Goal: Task Accomplishment & Management: Manage account settings

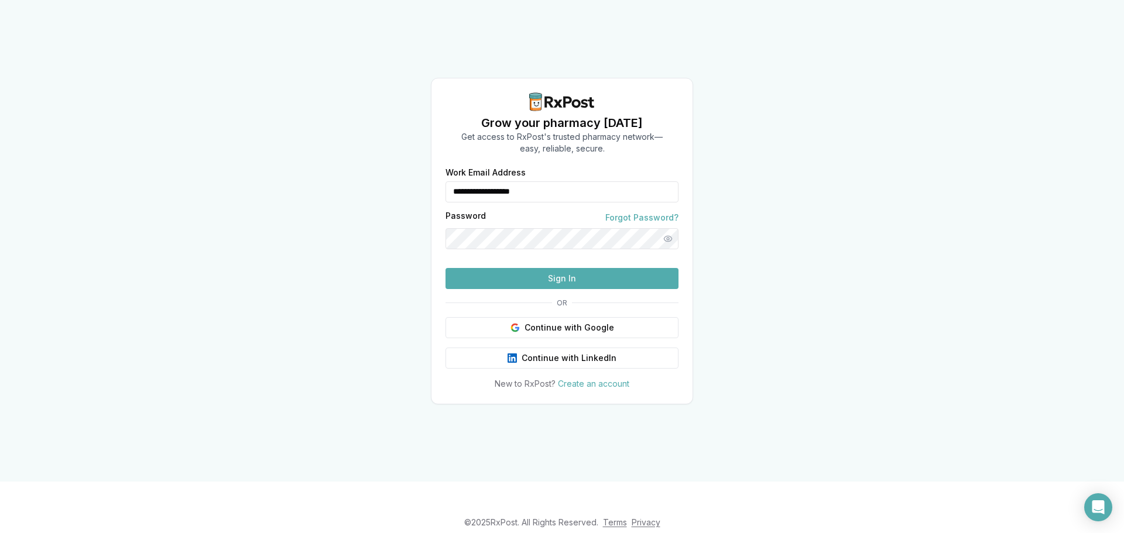
drag, startPoint x: 597, startPoint y: 154, endPoint x: 418, endPoint y: 171, distance: 179.9
click at [418, 171] on div "**********" at bounding box center [562, 241] width 1124 height 482
drag, startPoint x: 469, startPoint y: 177, endPoint x: 415, endPoint y: 175, distance: 53.3
click at [415, 175] on div "**********" at bounding box center [562, 241] width 1124 height 482
type input "**********"
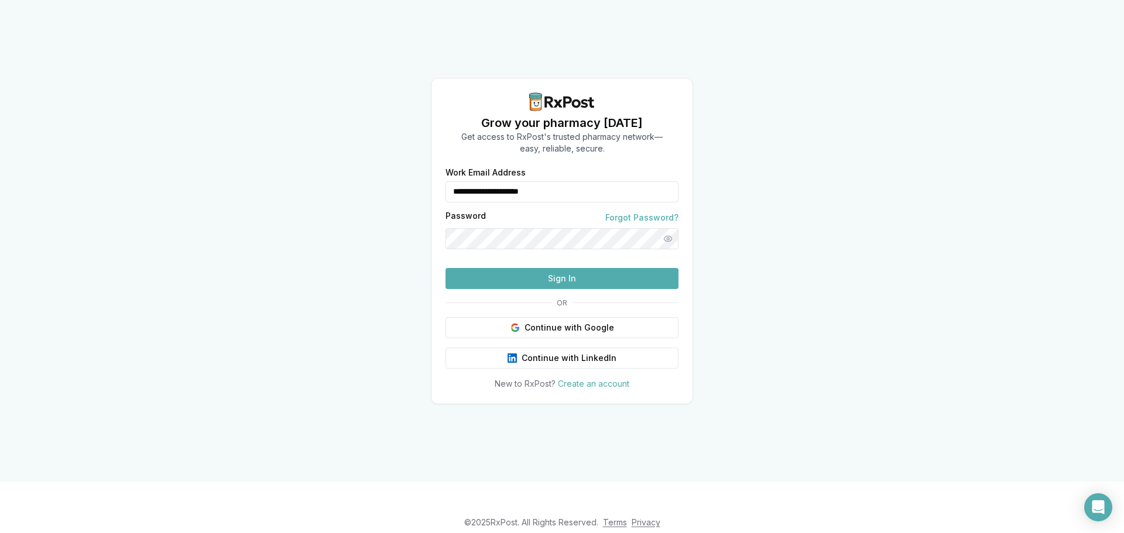
click at [595, 289] on button "Sign In" at bounding box center [561, 278] width 233 height 21
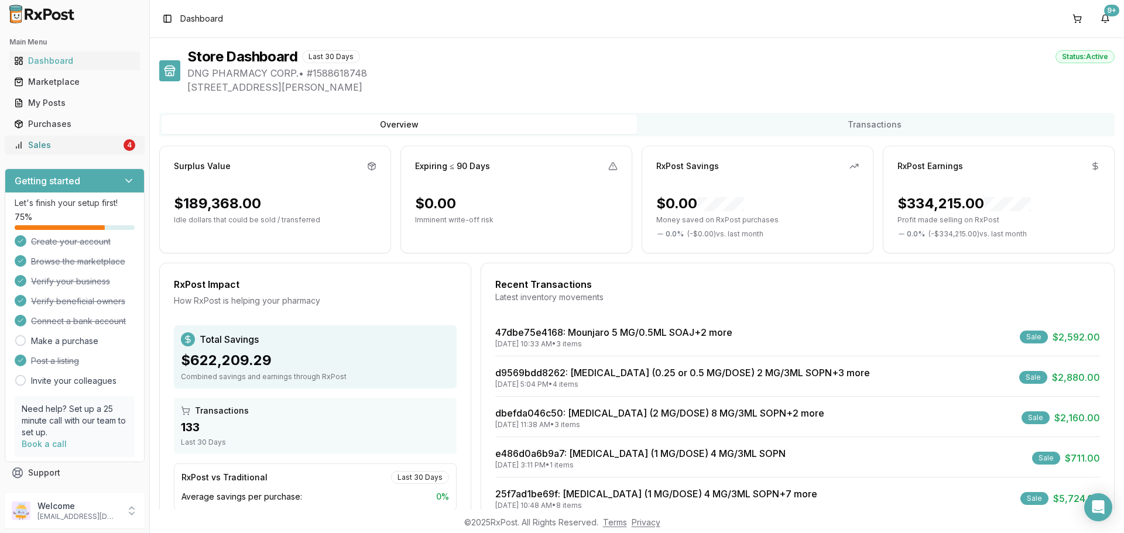
click at [85, 149] on div "Sales" at bounding box center [67, 145] width 107 height 12
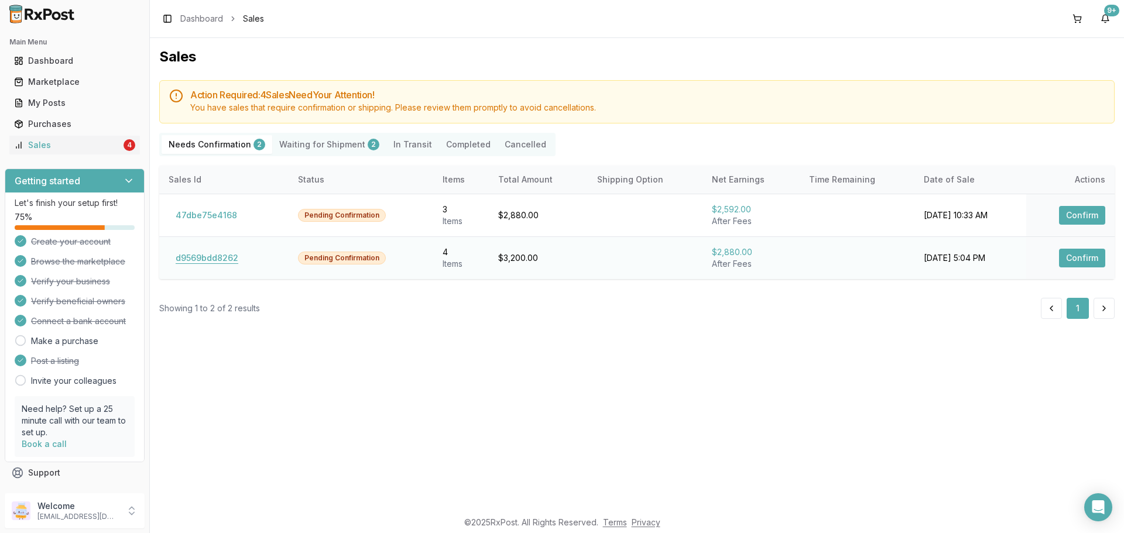
click at [200, 259] on button "d9569bdd8262" at bounding box center [207, 258] width 77 height 19
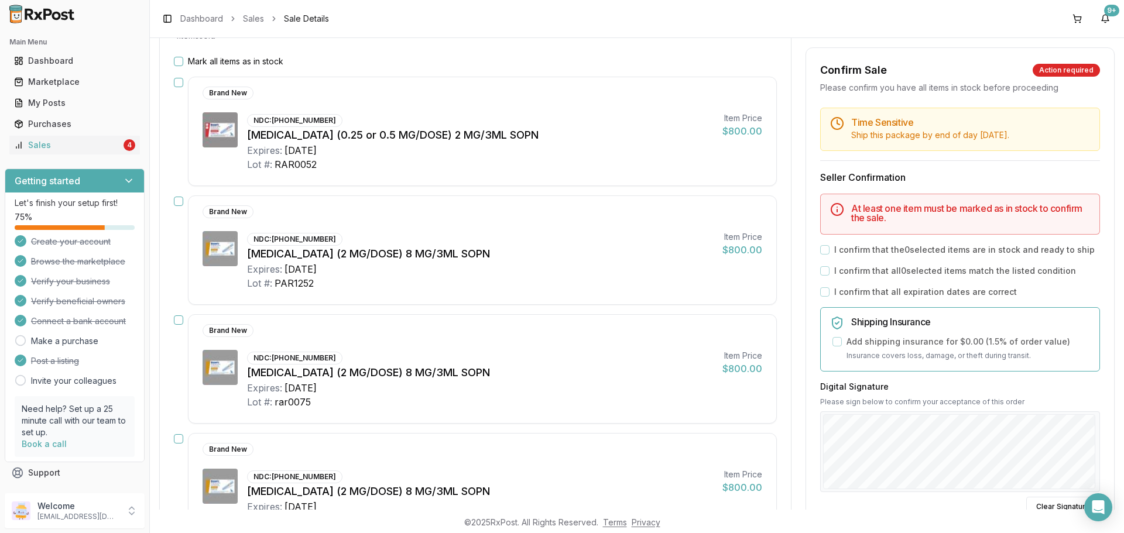
scroll to position [59, 0]
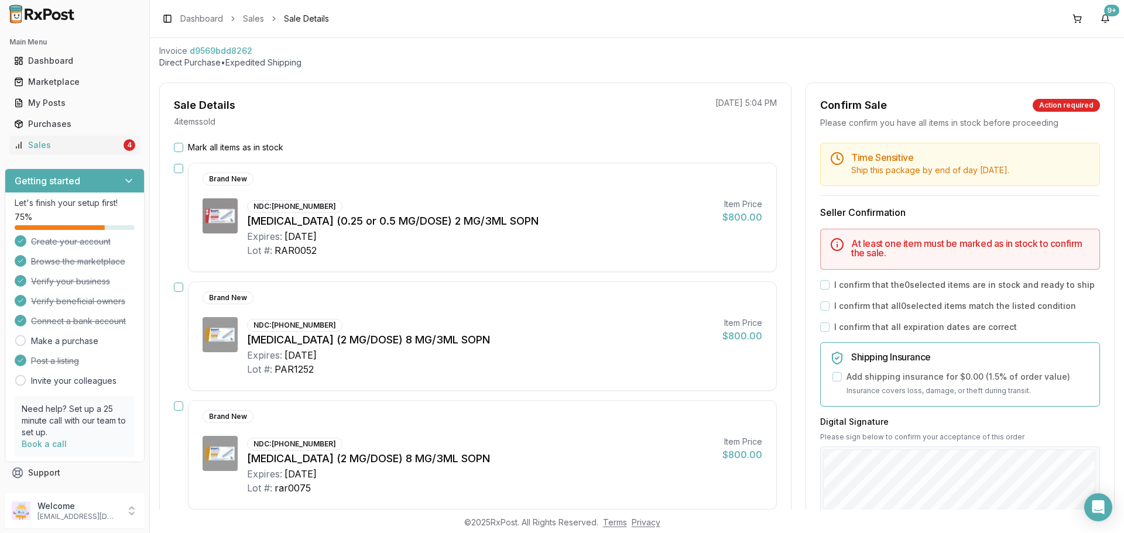
click at [177, 145] on button "Mark all items as in stock" at bounding box center [178, 147] width 9 height 9
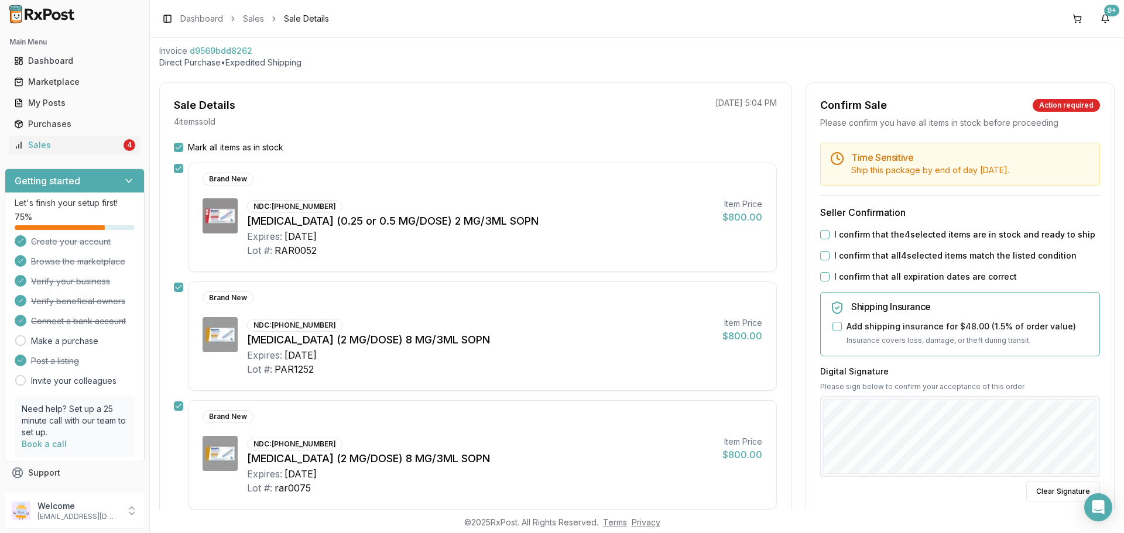
click at [820, 236] on button "I confirm that the 4 selected items are in stock and ready to ship" at bounding box center [824, 234] width 9 height 9
click at [820, 256] on button "I confirm that all 4 selected items match the listed condition" at bounding box center [824, 255] width 9 height 9
click at [822, 277] on button "I confirm that all expiration dates are correct" at bounding box center [824, 276] width 9 height 9
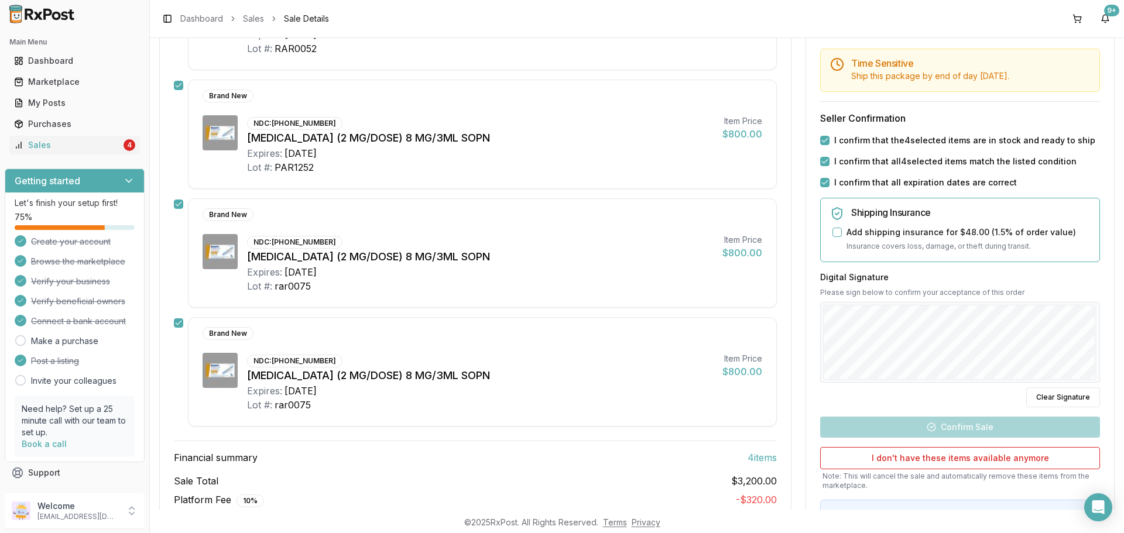
scroll to position [327, 0]
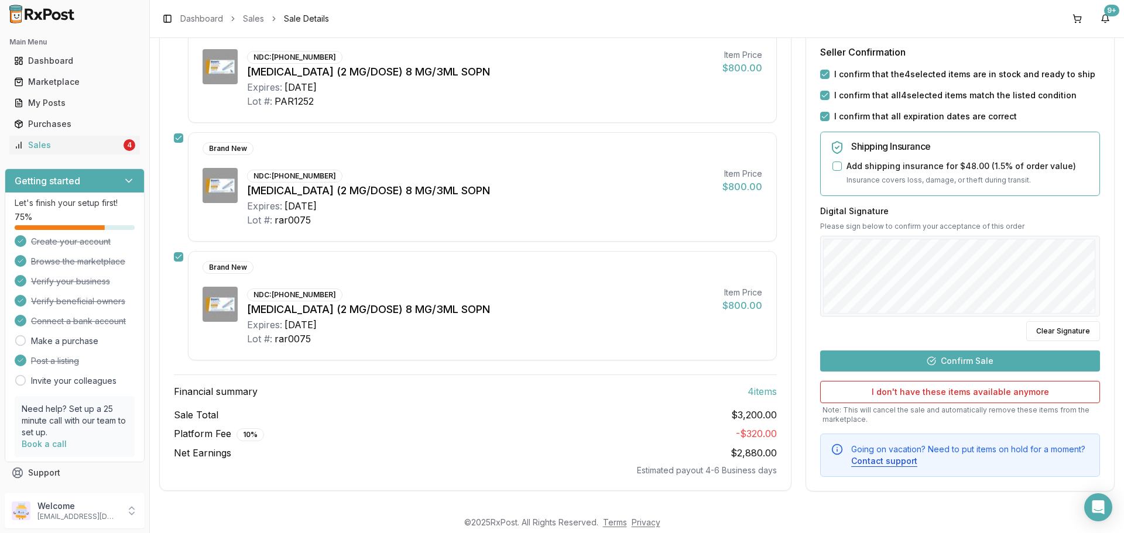
click at [967, 359] on button "Confirm Sale" at bounding box center [960, 360] width 280 height 21
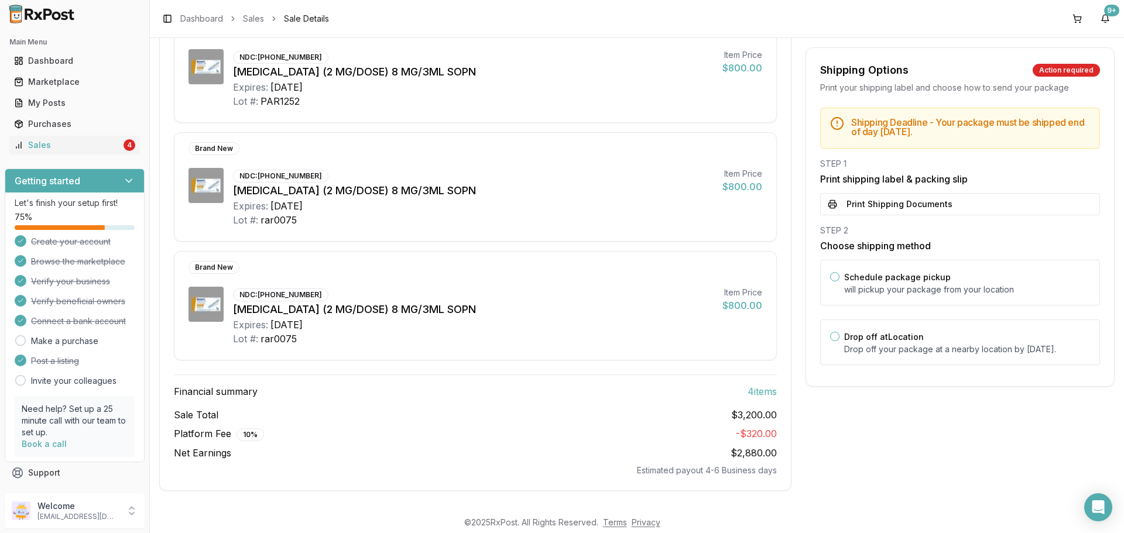
scroll to position [305, 0]
click at [922, 345] on p "Drop off your package at a nearby location by September 8, 2025 ." at bounding box center [967, 350] width 246 height 12
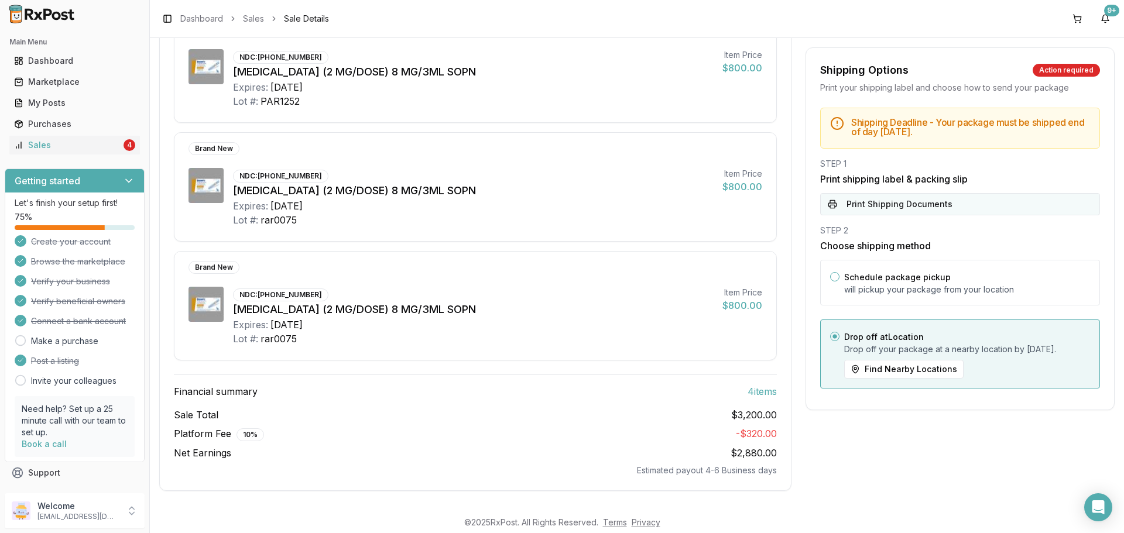
click at [911, 202] on button "Print Shipping Documents" at bounding box center [960, 204] width 280 height 22
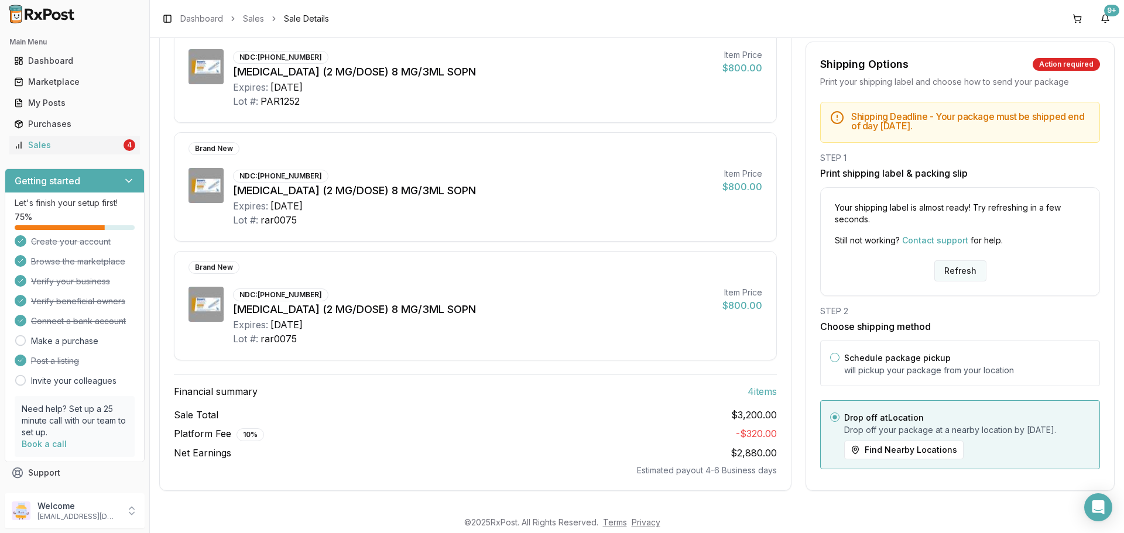
click at [948, 263] on button "Refresh" at bounding box center [960, 270] width 52 height 21
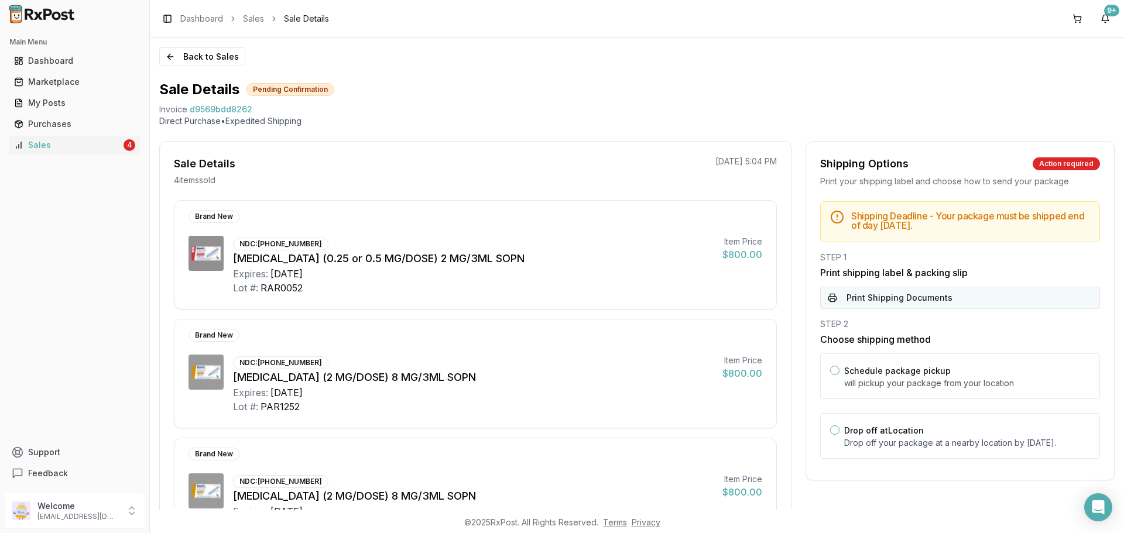
click at [938, 303] on button "Print Shipping Documents" at bounding box center [960, 298] width 280 height 22
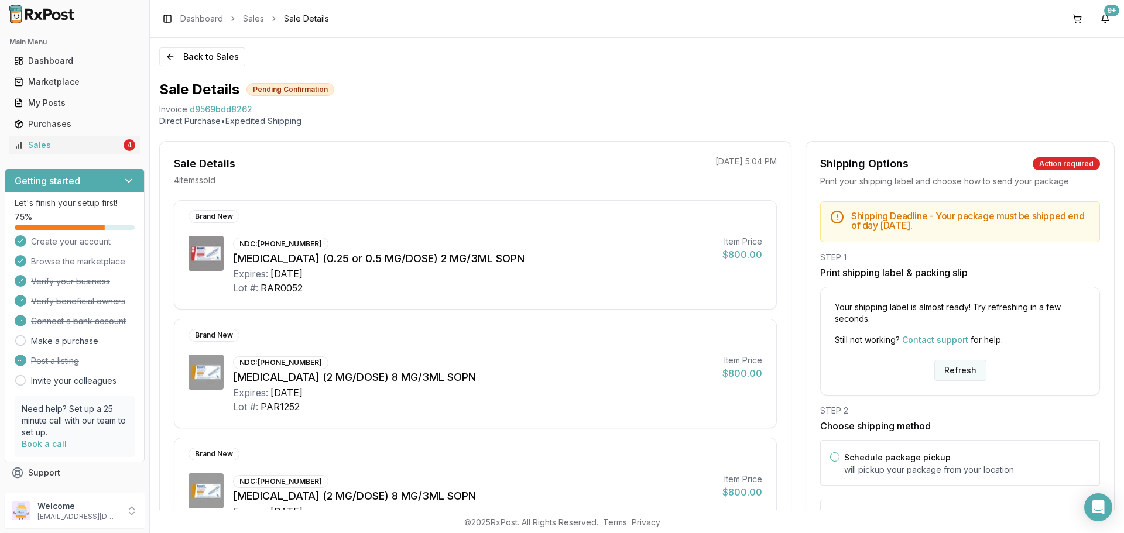
click at [978, 369] on button "Refresh" at bounding box center [960, 370] width 52 height 21
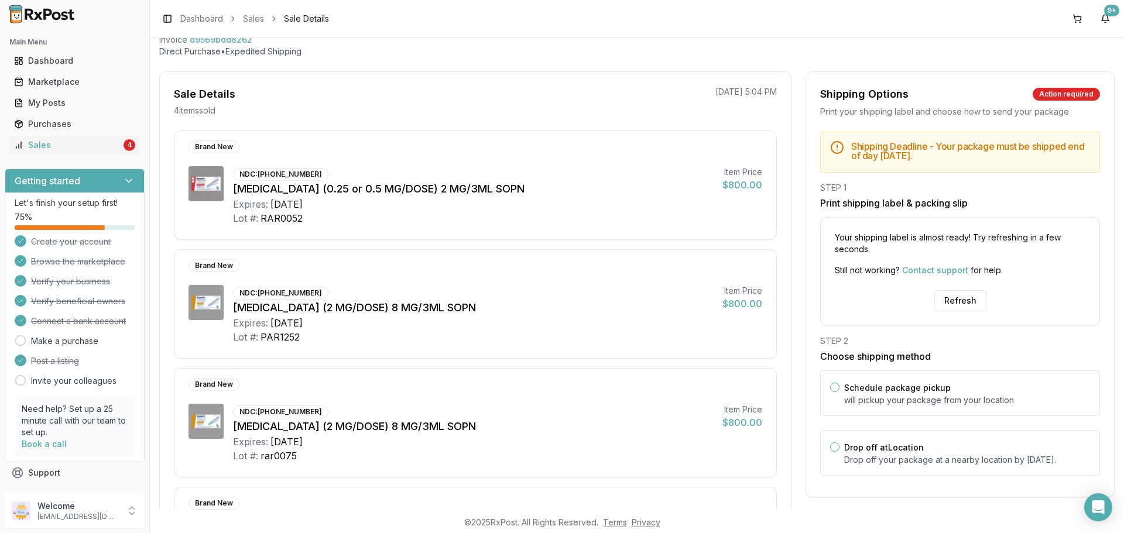
scroll to position [176, 0]
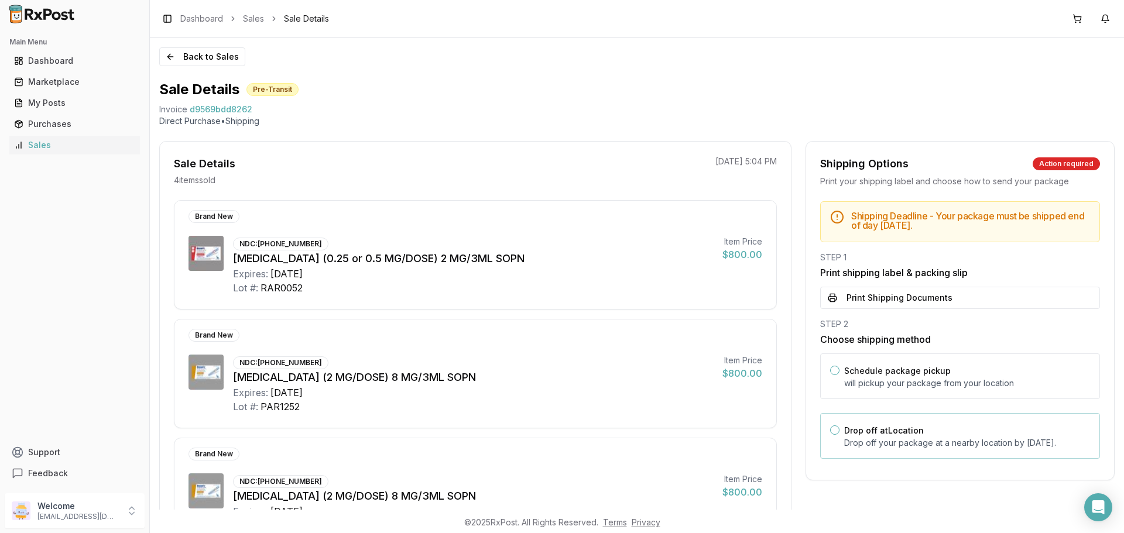
click at [945, 427] on div "Drop off at Location Drop off your package at a nearby location by September 8,…" at bounding box center [967, 436] width 246 height 26
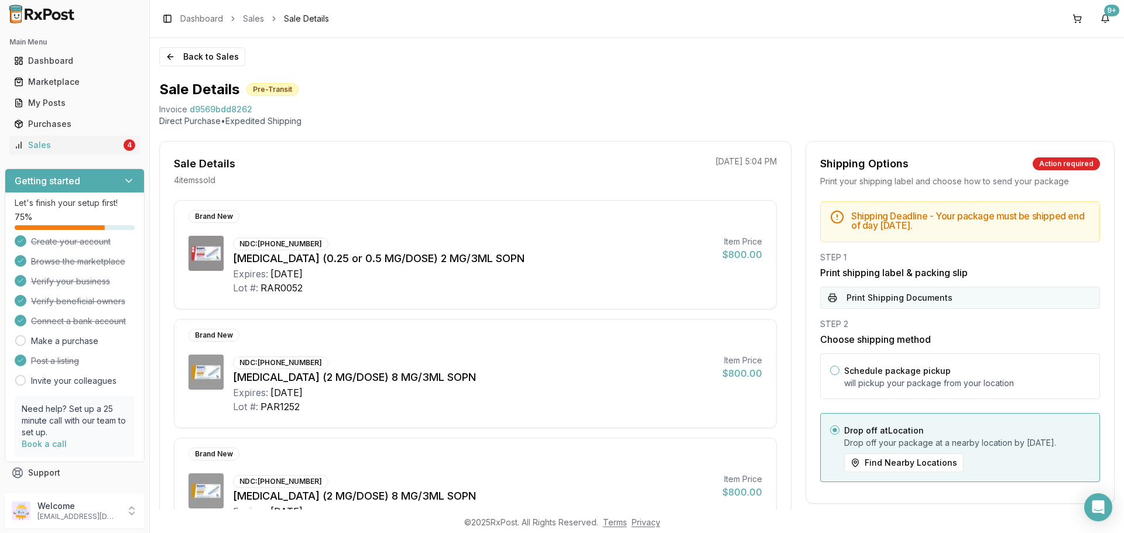
click at [951, 305] on button "Print Shipping Documents" at bounding box center [960, 298] width 280 height 22
click at [190, 63] on button "Back to Sales" at bounding box center [202, 56] width 86 height 19
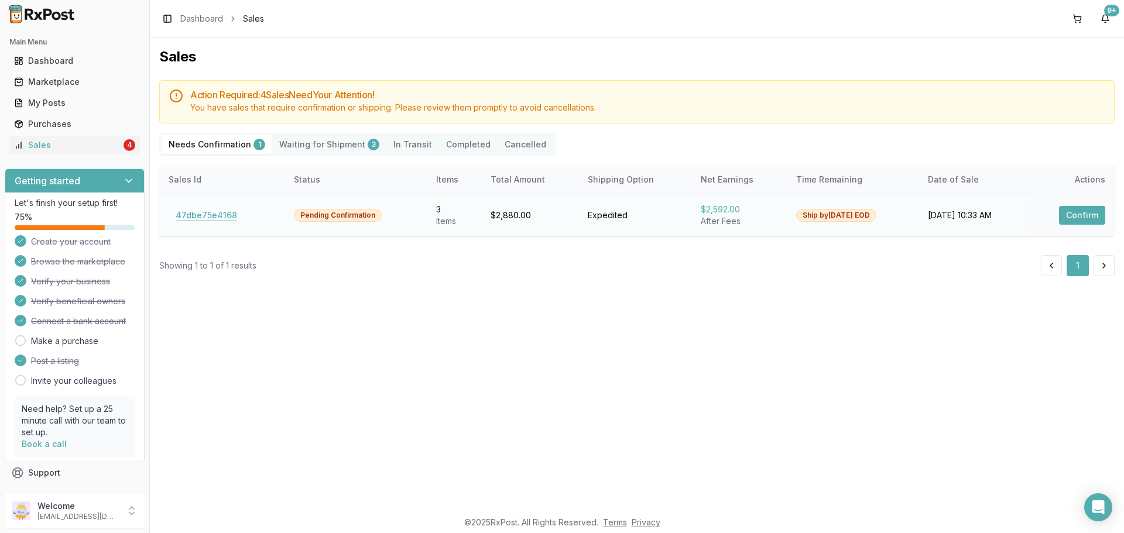
click at [197, 209] on button "47dbe75e4168" at bounding box center [206, 215] width 75 height 19
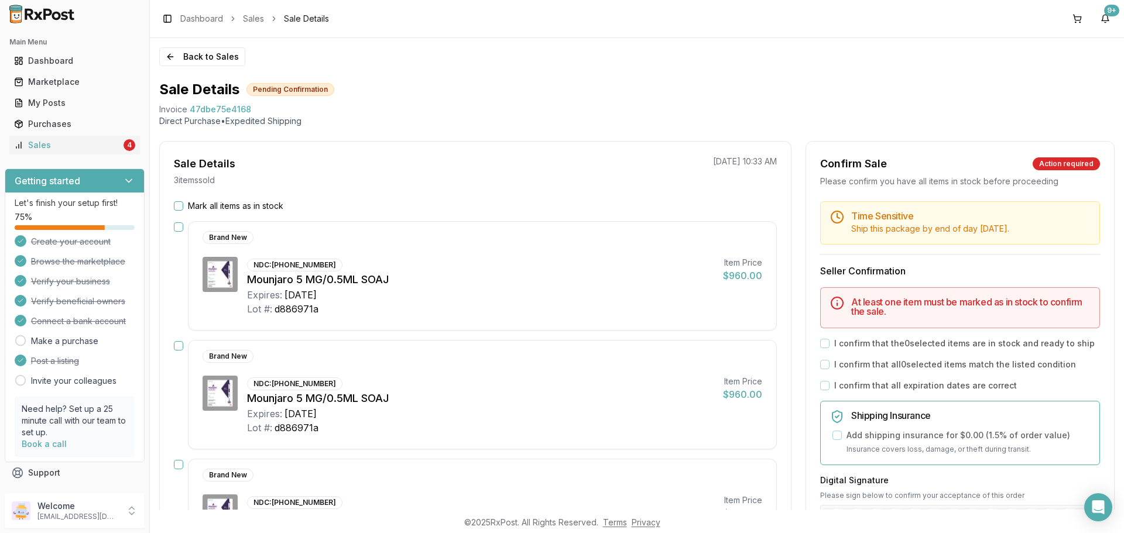
click at [177, 206] on button "Mark all items as in stock" at bounding box center [178, 205] width 9 height 9
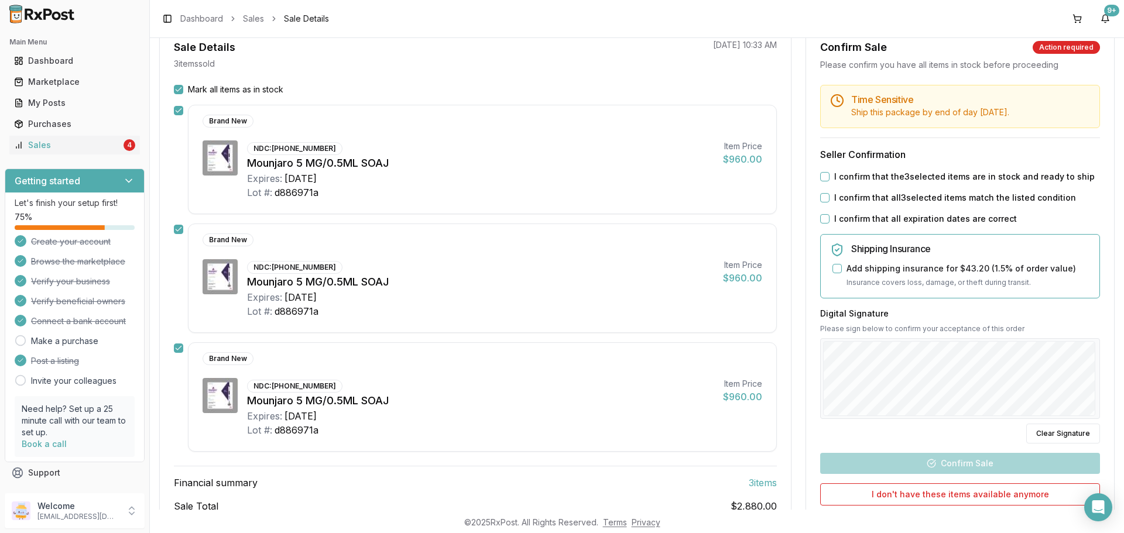
scroll to position [117, 0]
click at [820, 177] on button "I confirm that the 3 selected items are in stock and ready to ship" at bounding box center [824, 175] width 9 height 9
click at [820, 194] on div "I confirm that all 3 selected items match the listed condition" at bounding box center [960, 197] width 280 height 12
drag, startPoint x: 819, startPoint y: 201, endPoint x: 820, endPoint y: 211, distance: 9.5
click at [820, 201] on button "I confirm that all 3 selected items match the listed condition" at bounding box center [824, 197] width 9 height 9
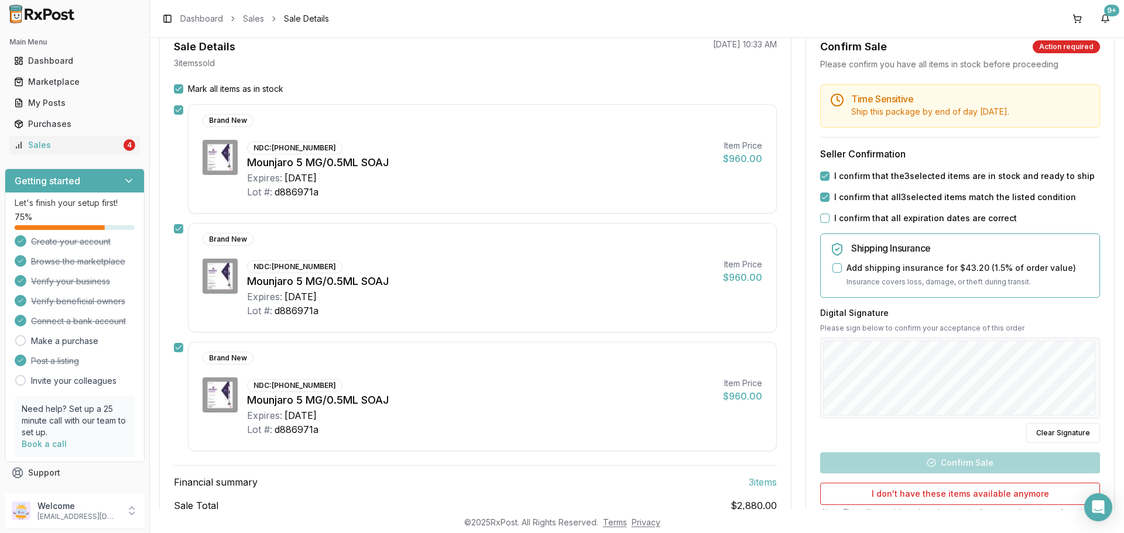
click at [822, 218] on button "I confirm that all expiration dates are correct" at bounding box center [824, 218] width 9 height 9
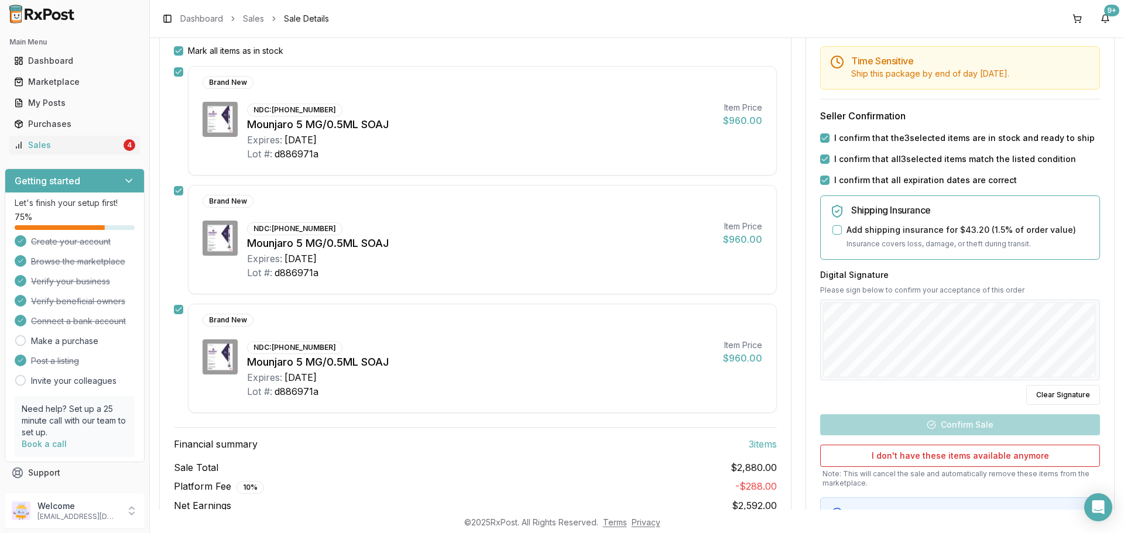
scroll to position [219, 0]
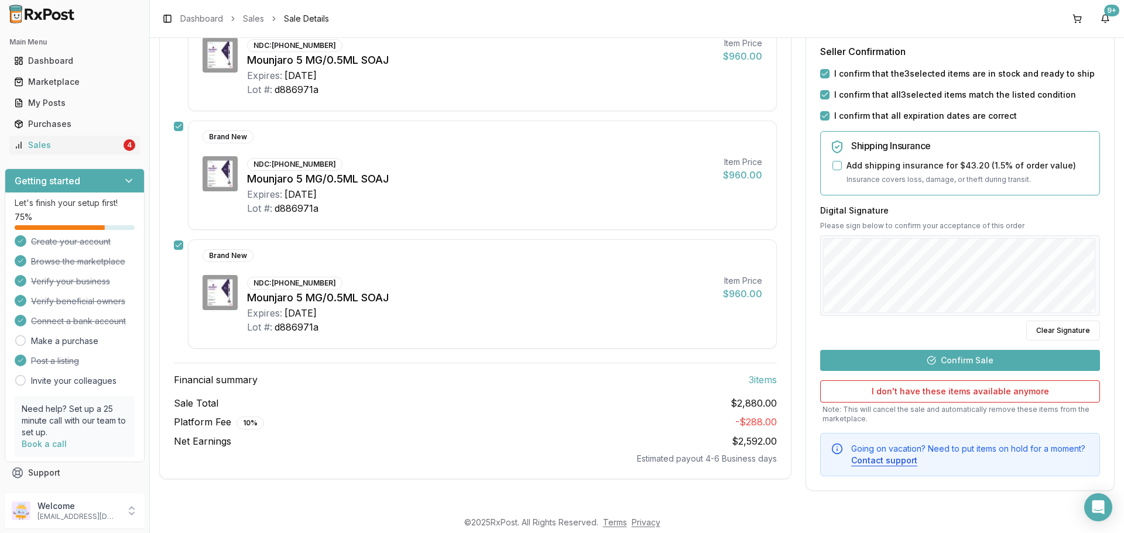
click at [1001, 356] on button "Confirm Sale" at bounding box center [960, 360] width 280 height 21
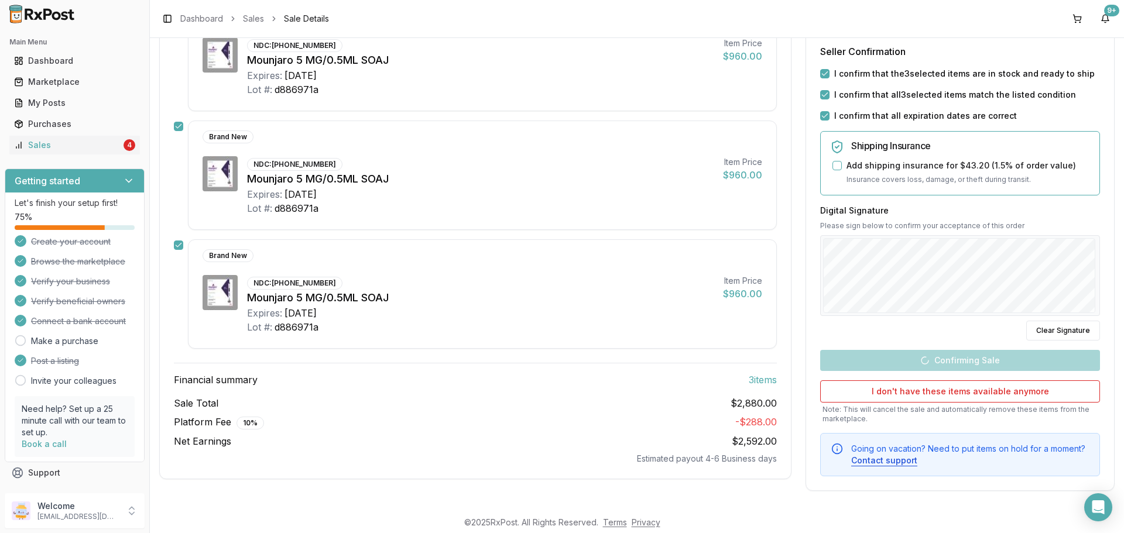
scroll to position [187, 0]
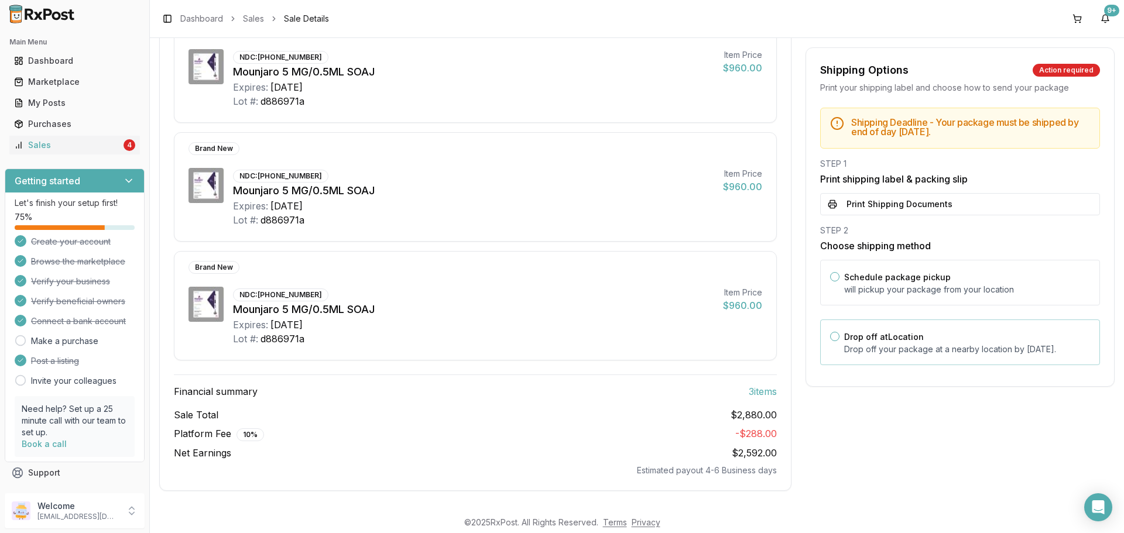
click at [970, 355] on p "Drop off your package at a nearby location by September 9, 2025 ." at bounding box center [967, 350] width 246 height 12
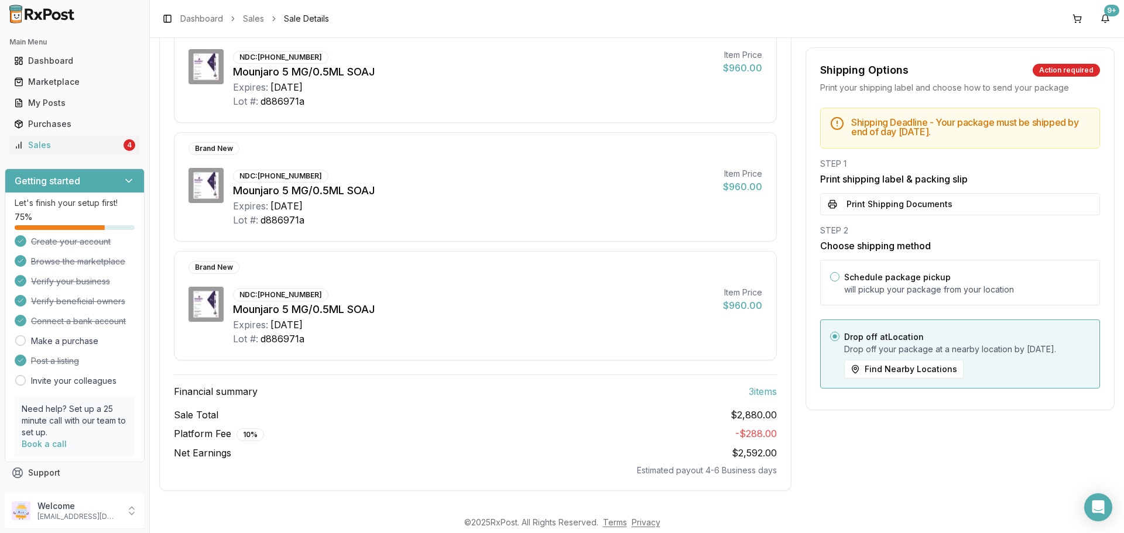
click at [947, 217] on div "Shipping Deadline - Your package must be shipped by end of day Tuesday, Septemb…" at bounding box center [960, 252] width 308 height 288
click at [947, 216] on div "Shipping Deadline - Your package must be shipped by end of day Tuesday, Septemb…" at bounding box center [960, 252] width 308 height 288
click at [945, 204] on button "Print Shipping Documents" at bounding box center [960, 204] width 280 height 22
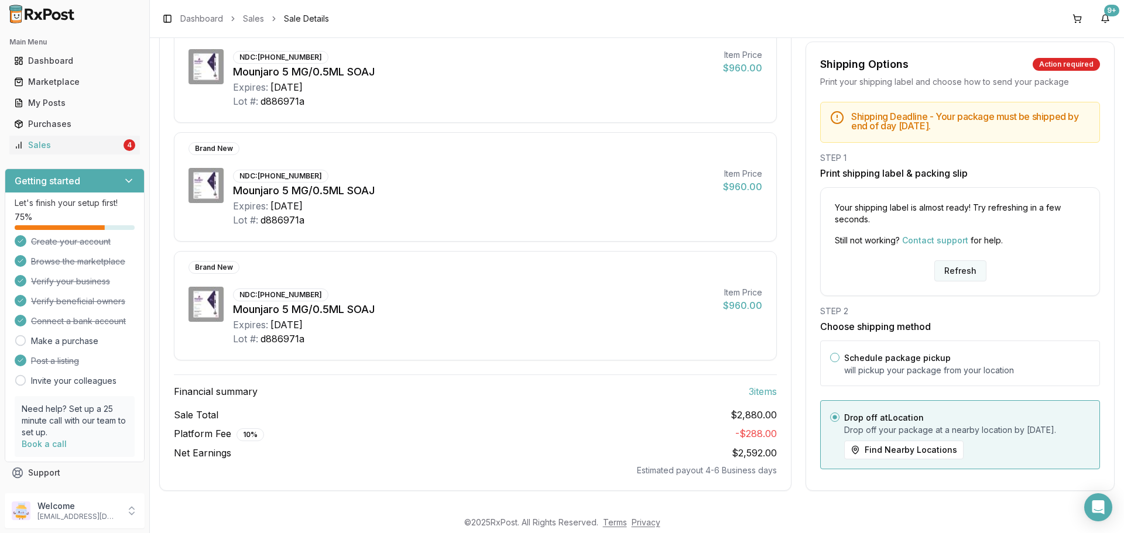
click at [945, 262] on button "Refresh" at bounding box center [960, 270] width 52 height 21
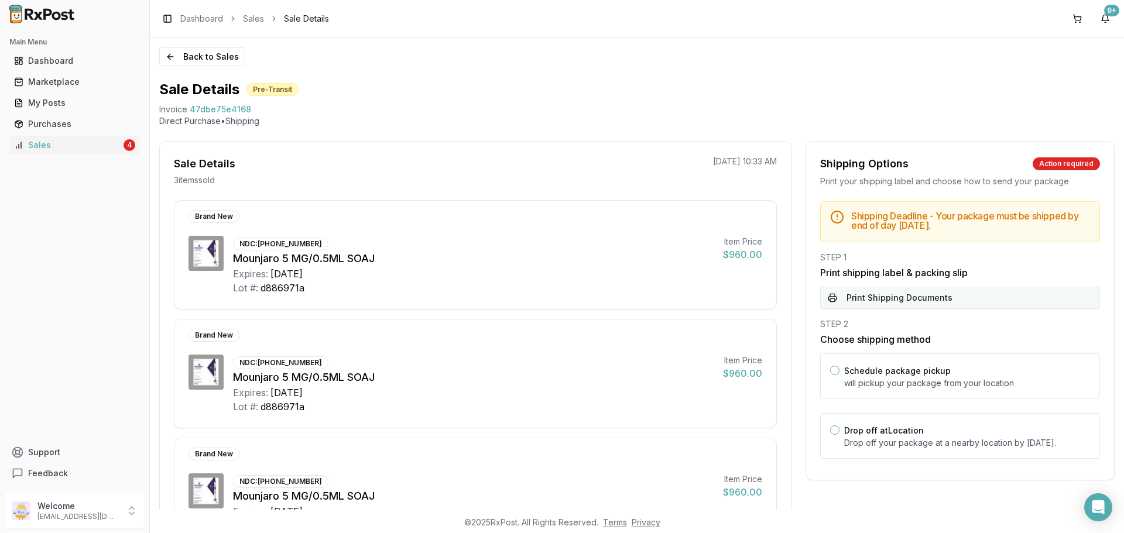
click at [933, 300] on button "Print Shipping Documents" at bounding box center [960, 298] width 280 height 22
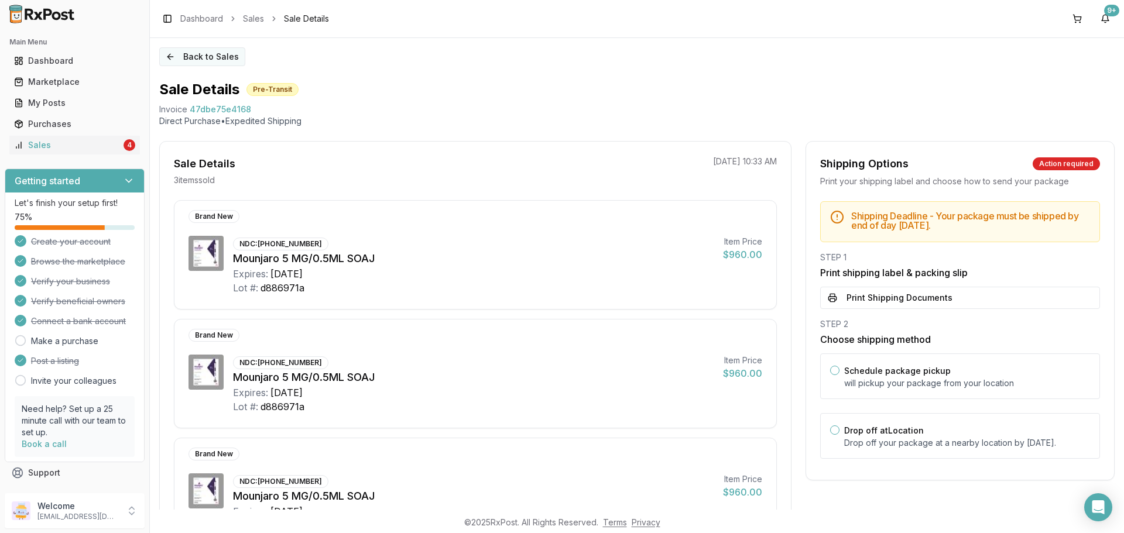
click at [195, 51] on button "Back to Sales" at bounding box center [202, 56] width 86 height 19
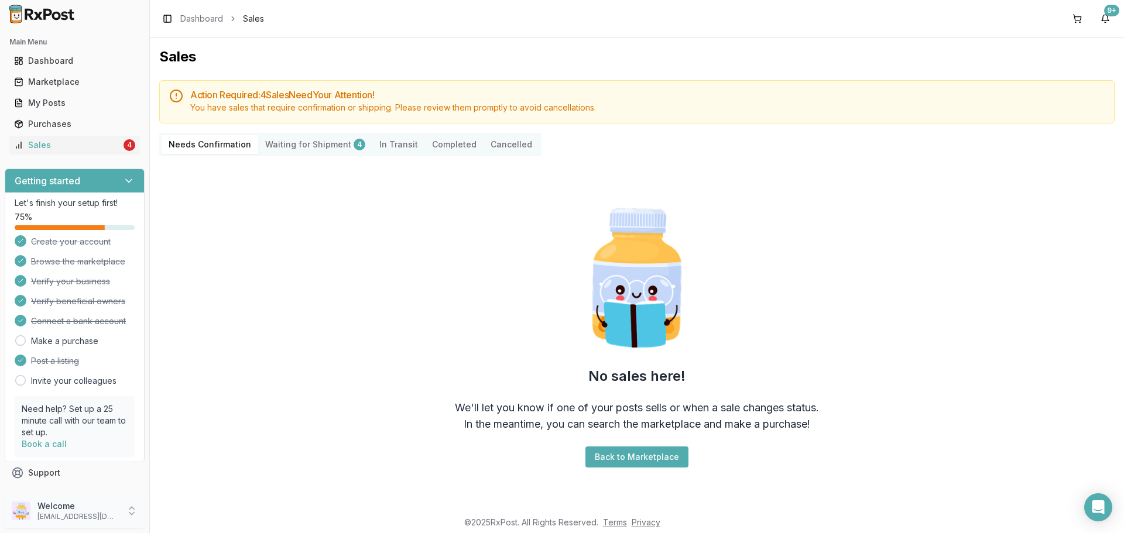
click at [102, 510] on p "Welcome" at bounding box center [77, 506] width 81 height 12
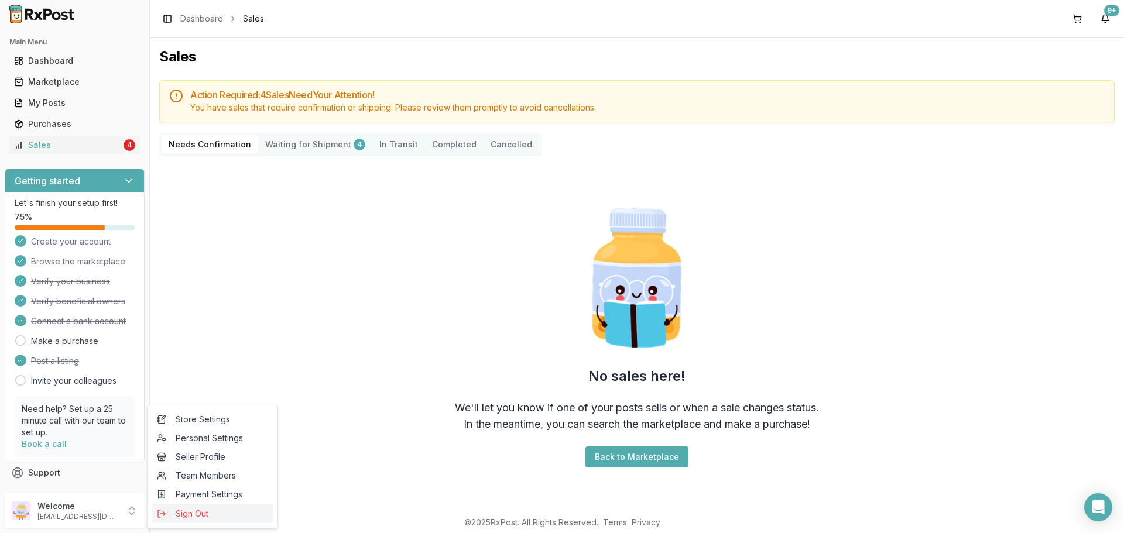
click at [190, 518] on span "Sign Out" at bounding box center [212, 514] width 111 height 12
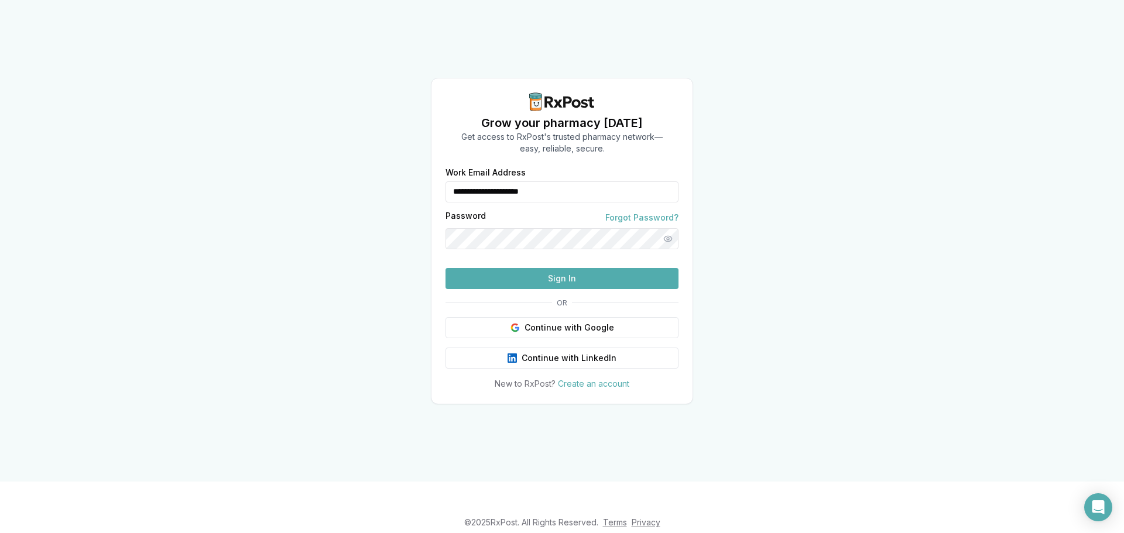
drag, startPoint x: 557, startPoint y: 167, endPoint x: 415, endPoint y: 177, distance: 142.0
click at [415, 177] on div "**********" at bounding box center [562, 241] width 1124 height 482
type input "**********"
click at [564, 289] on button "Sign In" at bounding box center [561, 278] width 233 height 21
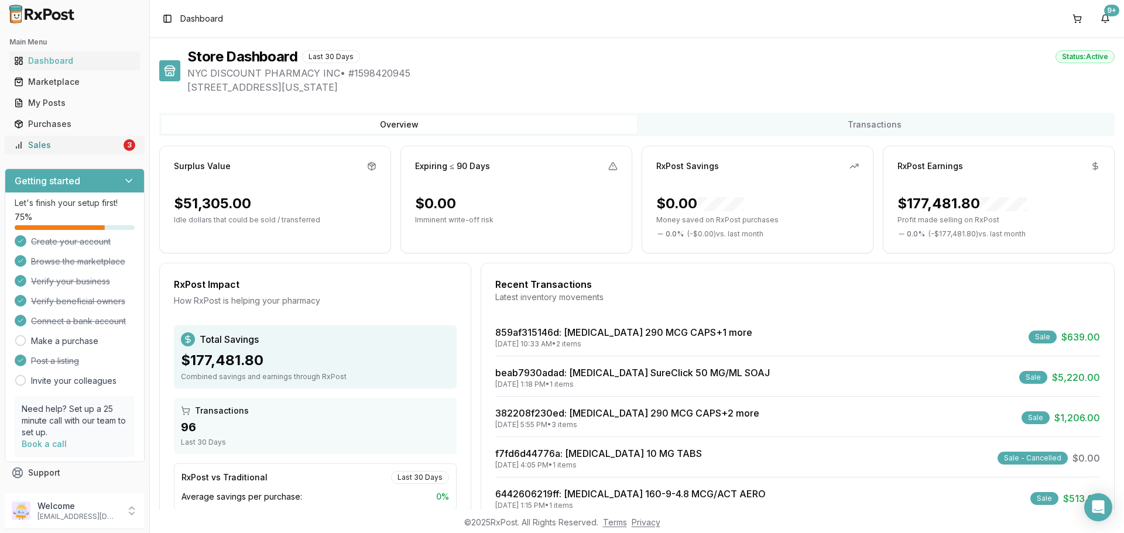
click at [87, 152] on link "Sales 3" at bounding box center [74, 145] width 130 height 21
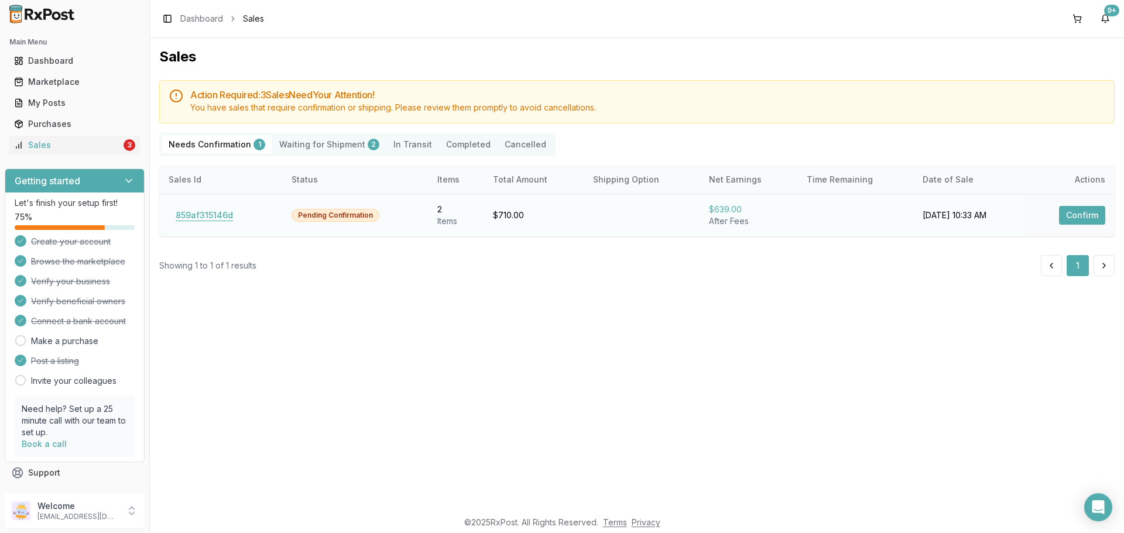
click at [189, 222] on button "859af315146d" at bounding box center [204, 215] width 71 height 19
click at [196, 215] on button "859af315146d" at bounding box center [204, 215] width 71 height 19
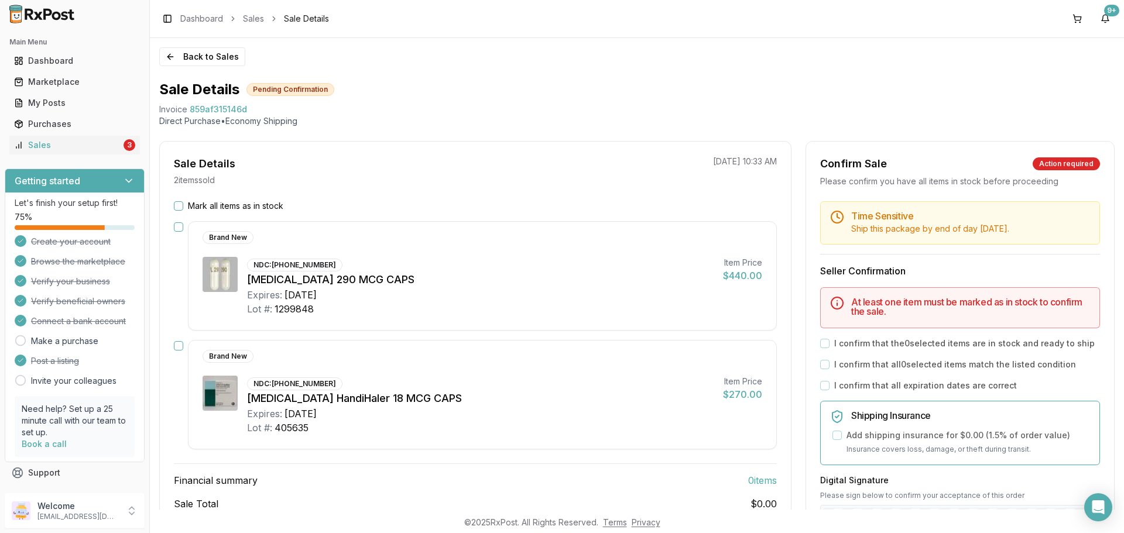
drag, startPoint x: 174, startPoint y: 202, endPoint x: 332, endPoint y: 214, distance: 157.8
click at [175, 202] on button "Mark all items as in stock" at bounding box center [178, 205] width 9 height 9
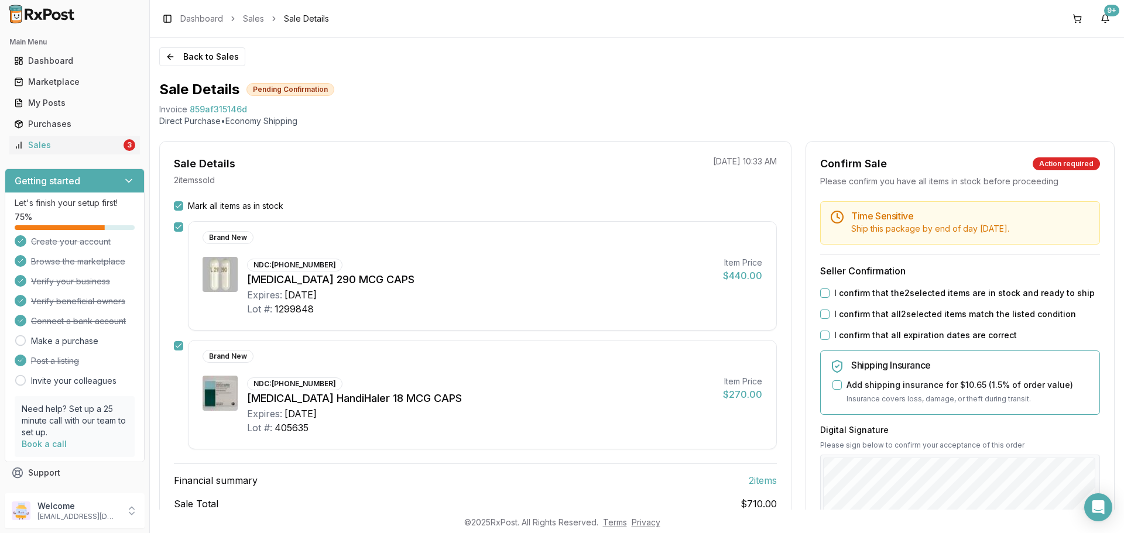
click at [828, 294] on div "I confirm that the 2 selected items are in stock and ready to ship" at bounding box center [960, 293] width 280 height 12
click at [822, 291] on button "I confirm that the 2 selected items are in stock and ready to ship" at bounding box center [824, 293] width 9 height 9
drag, startPoint x: 820, startPoint y: 314, endPoint x: 819, endPoint y: 325, distance: 11.3
click at [820, 315] on button "I confirm that all 2 selected items match the listed condition" at bounding box center [824, 314] width 9 height 9
click at [825, 337] on button "I confirm that all expiration dates are correct" at bounding box center [824, 335] width 9 height 9
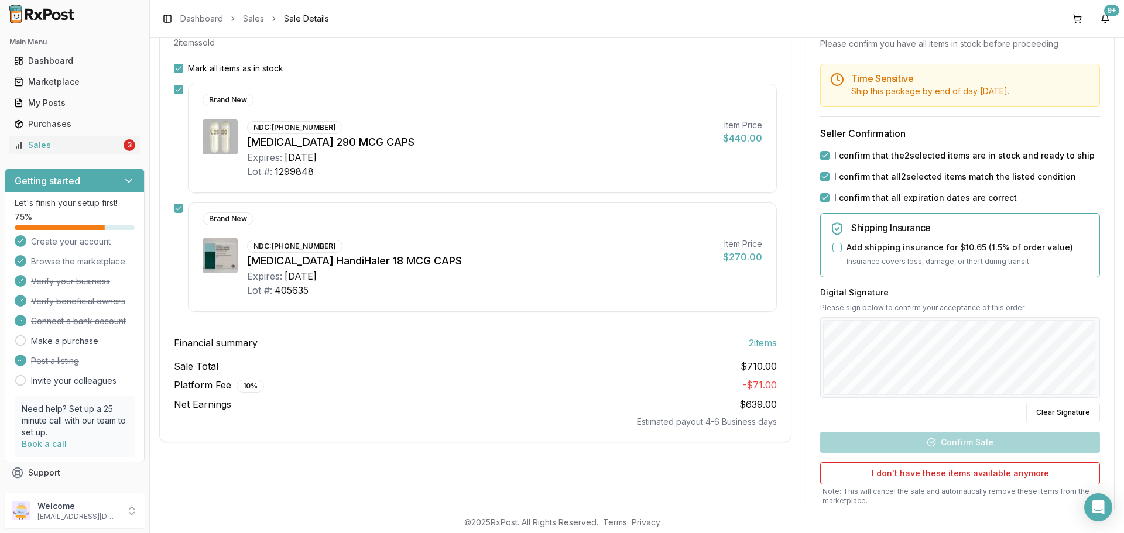
scroll to position [219, 0]
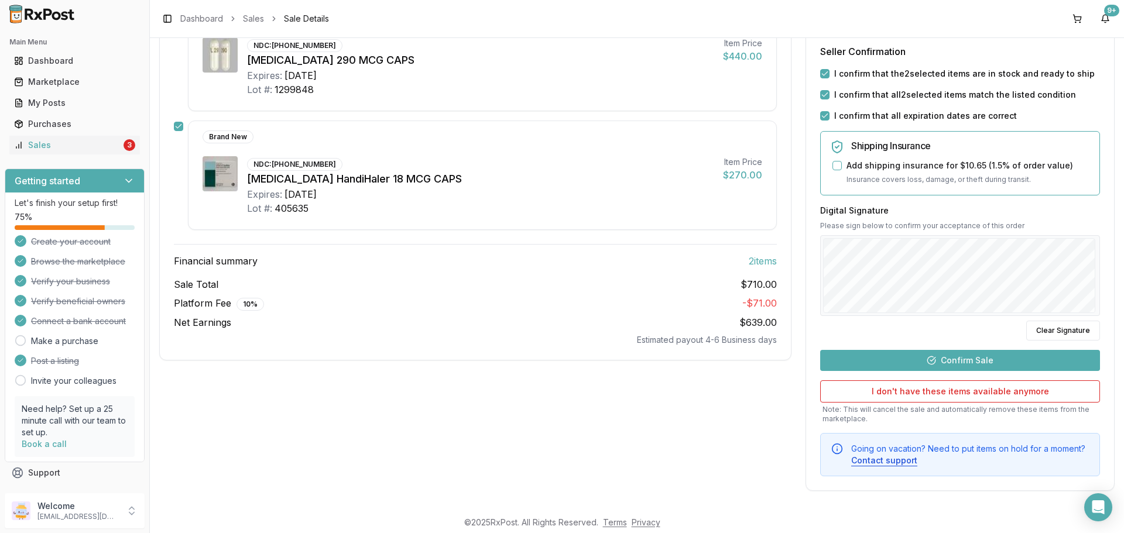
click at [947, 360] on button "Confirm Sale" at bounding box center [960, 360] width 280 height 21
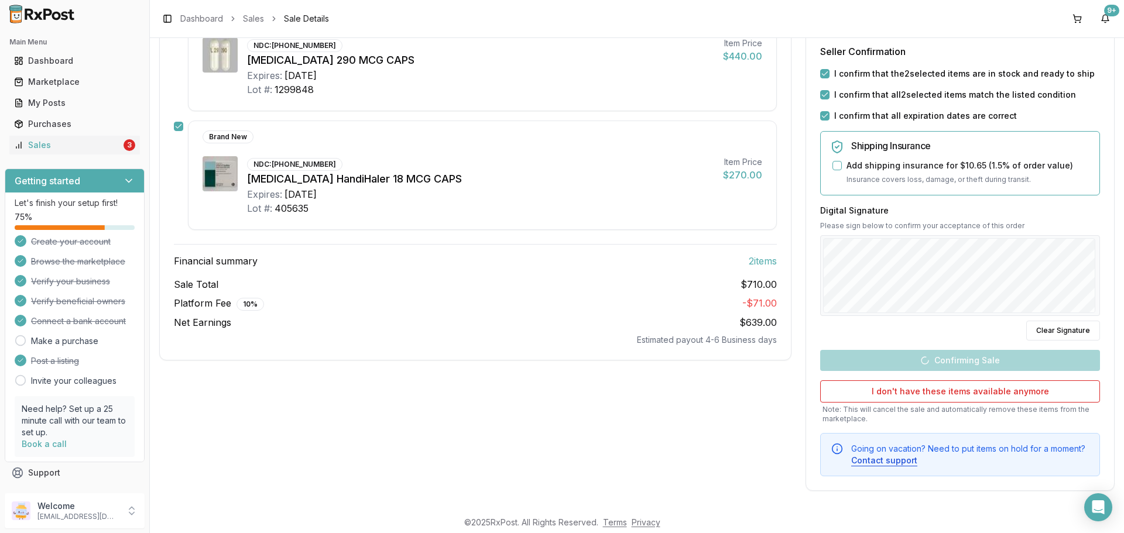
scroll to position [68, 0]
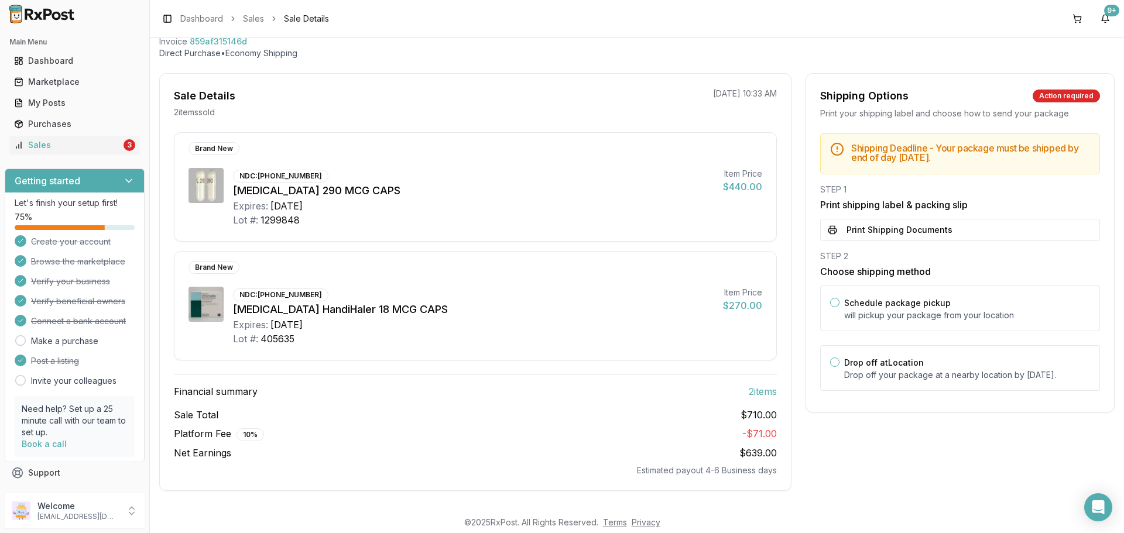
click at [946, 360] on div "Drop off at Location Drop off your package at a nearby location by September 15…" at bounding box center [967, 368] width 246 height 26
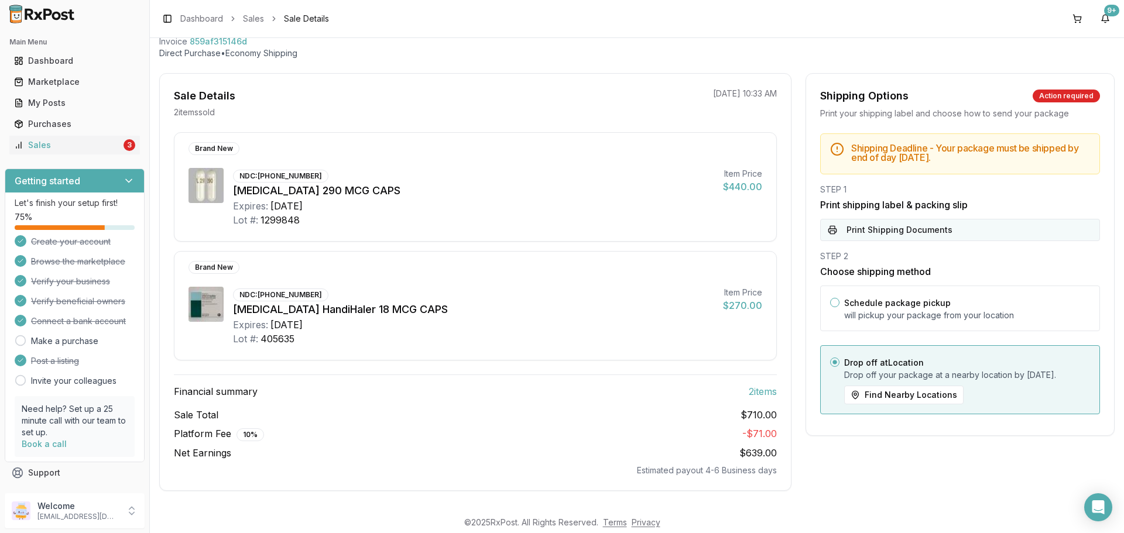
click at [925, 239] on button "Print Shipping Documents" at bounding box center [960, 230] width 280 height 22
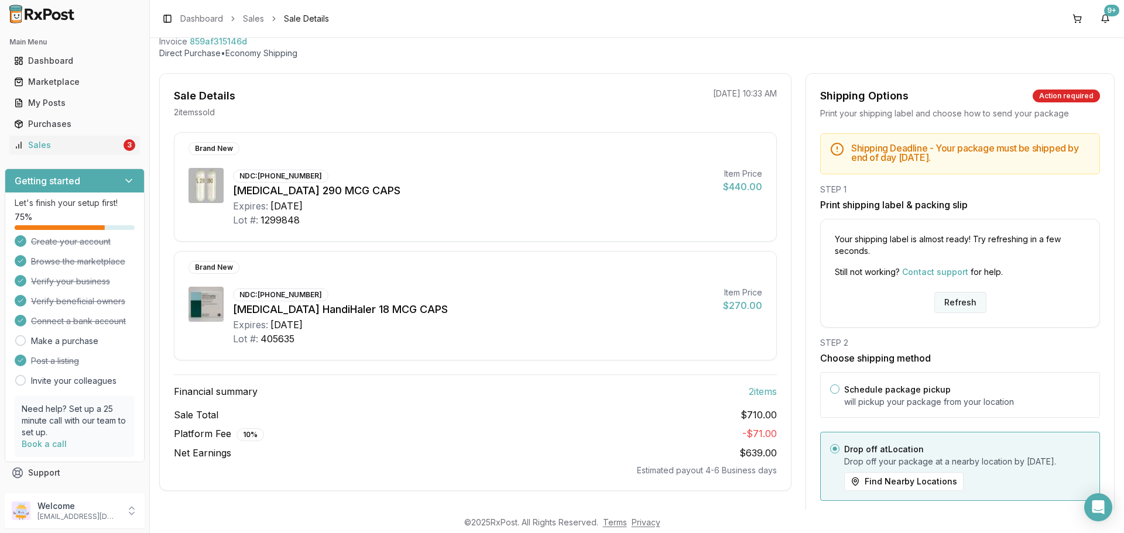
click at [952, 294] on button "Refresh" at bounding box center [960, 302] width 52 height 21
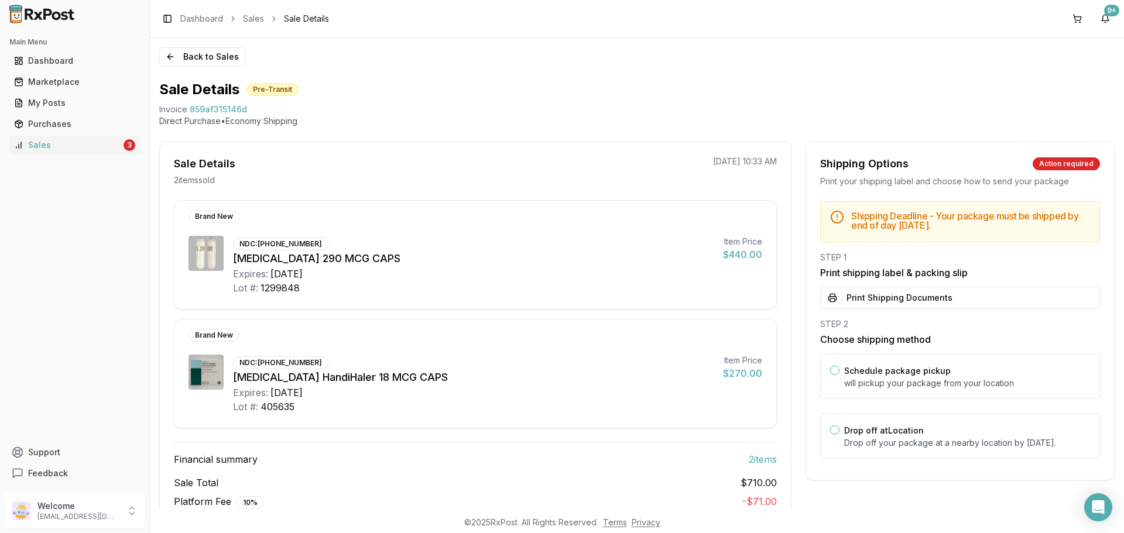
click at [907, 295] on button "Print Shipping Documents" at bounding box center [960, 298] width 280 height 22
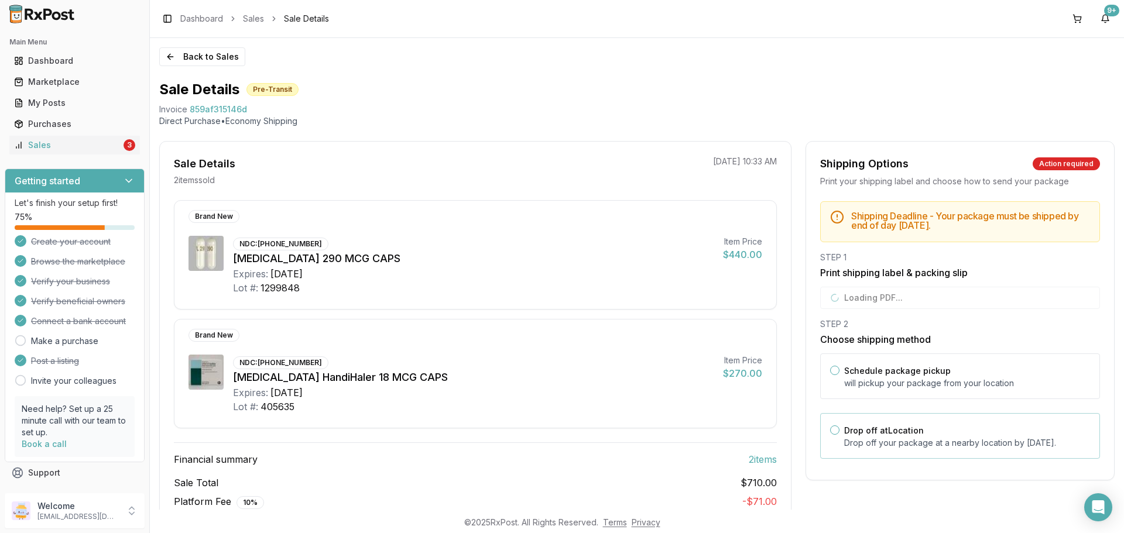
click at [867, 440] on p "Drop off your package at a nearby location by [DATE] ." at bounding box center [967, 443] width 246 height 12
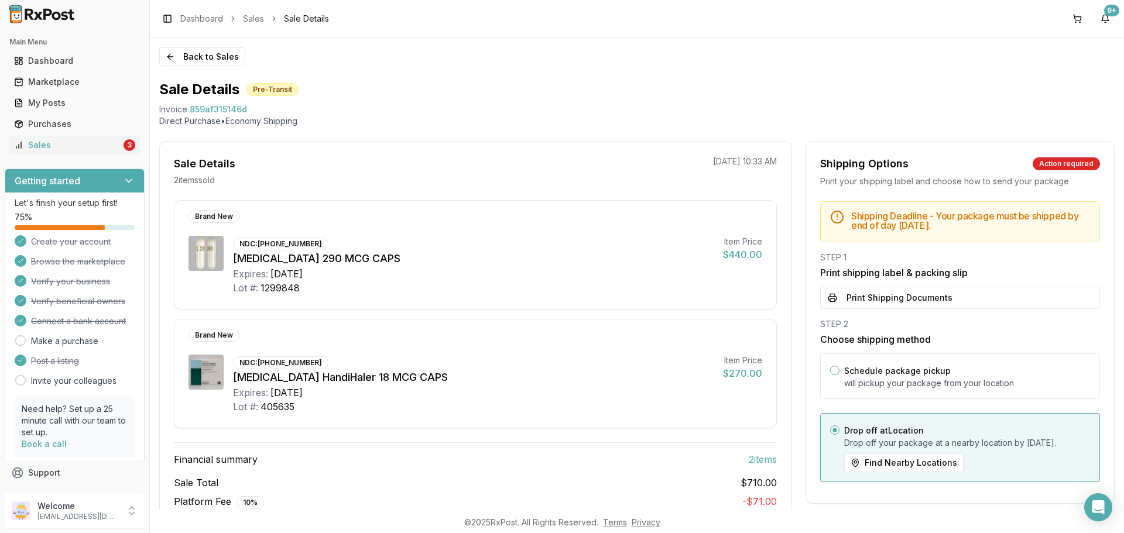
click at [35, 20] on img at bounding box center [42, 14] width 75 height 19
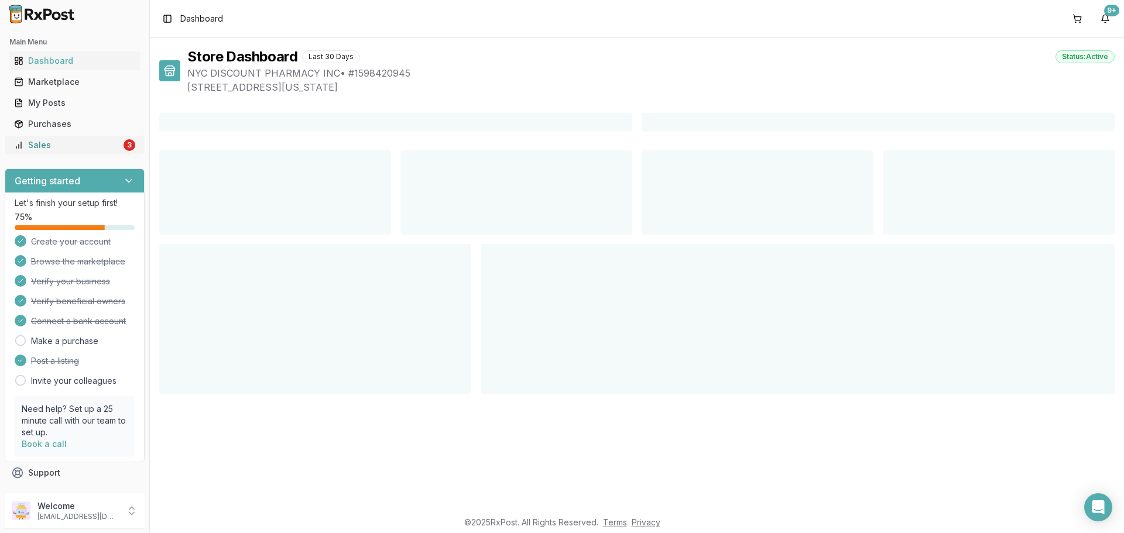
click at [97, 150] on div "Sales" at bounding box center [67, 145] width 107 height 12
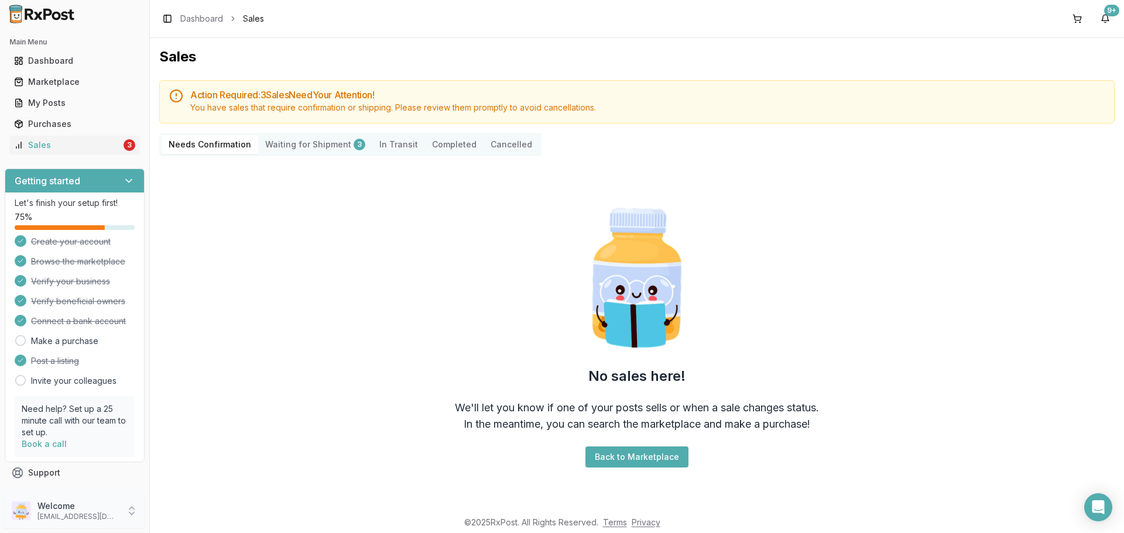
click at [92, 511] on p "Welcome" at bounding box center [77, 506] width 81 height 12
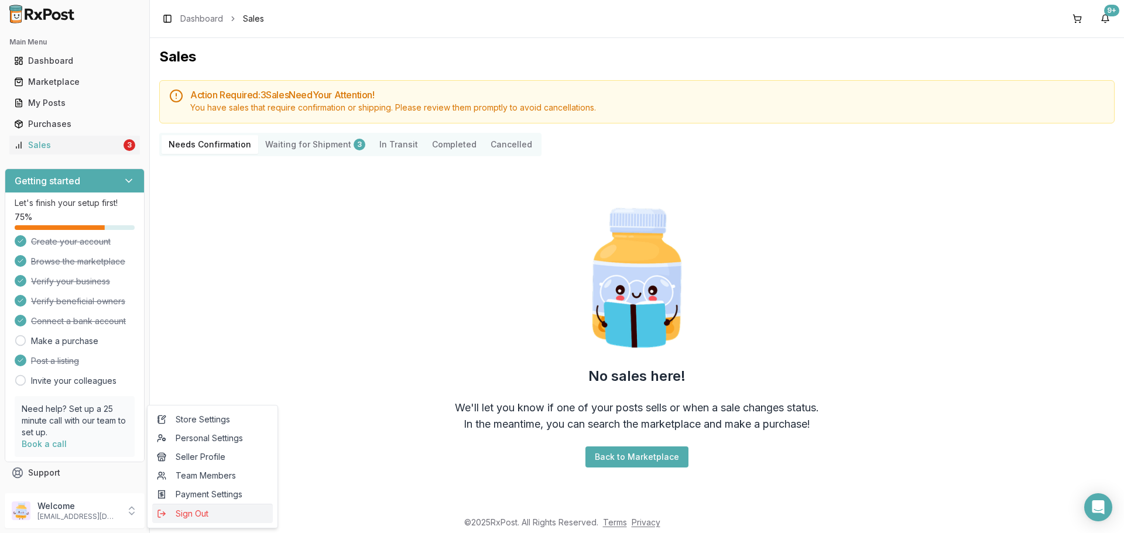
click at [193, 514] on span "Sign Out" at bounding box center [212, 514] width 111 height 12
